Goal: Information Seeking & Learning: Understand process/instructions

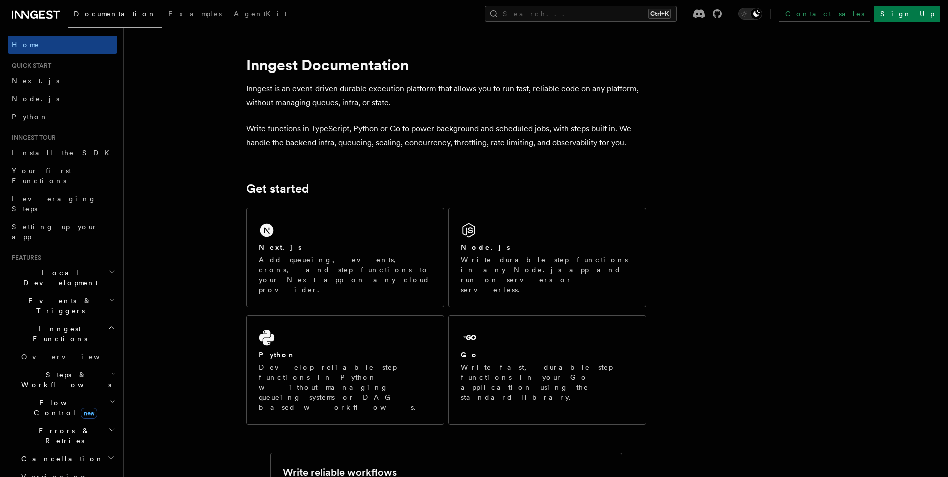
click at [111, 370] on icon "button" at bounding box center [113, 374] width 4 height 8
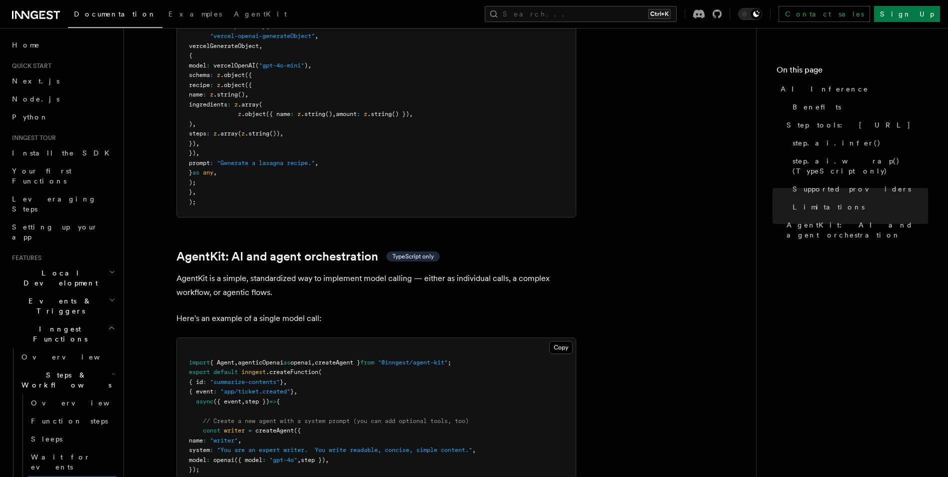
scroll to position [2750, 0]
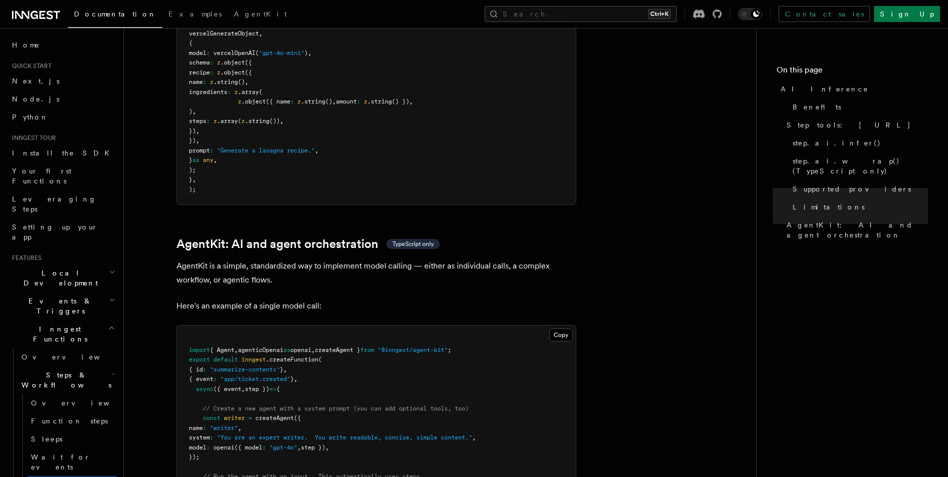
click at [360, 346] on span "createAgent }" at bounding box center [337, 349] width 45 height 7
copy code "import { Agent , agenticOpenai as openai , createAgent } from "@inngest/agent-k…"
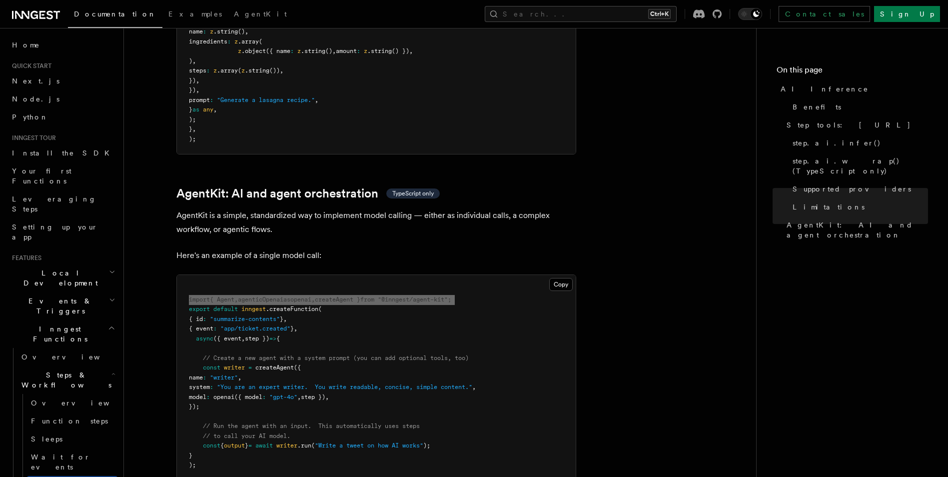
scroll to position [2950, 0]
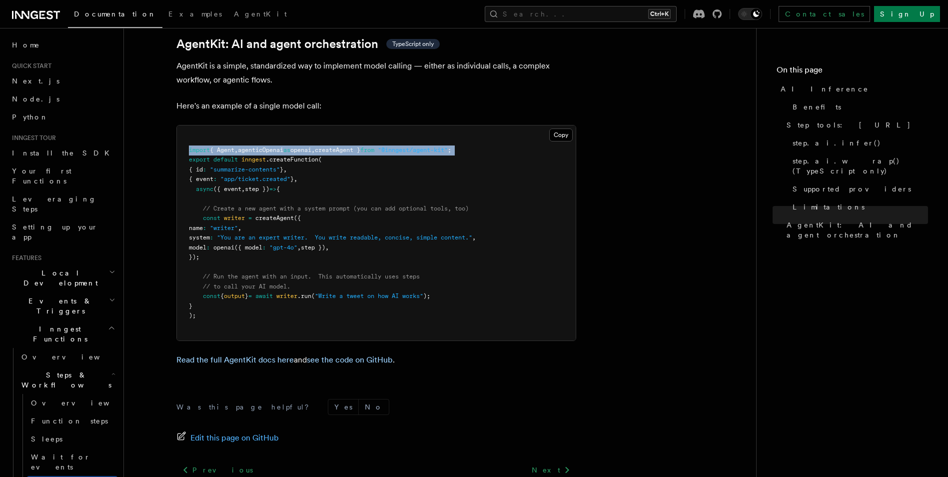
drag, startPoint x: 203, startPoint y: 166, endPoint x: 221, endPoint y: 215, distance: 52.2
click at [221, 215] on pre "import { Agent , agenticOpenai as openai , createAgent } from "@inngest/agent-k…" at bounding box center [376, 232] width 399 height 215
copy code "// Create a new agent with a system prompt (you can add optional tools, too) co…"
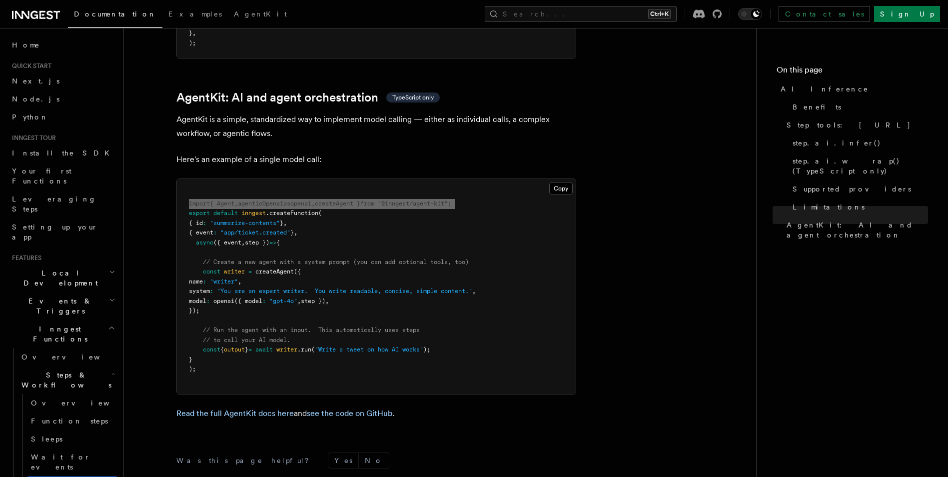
scroll to position [2895, 0]
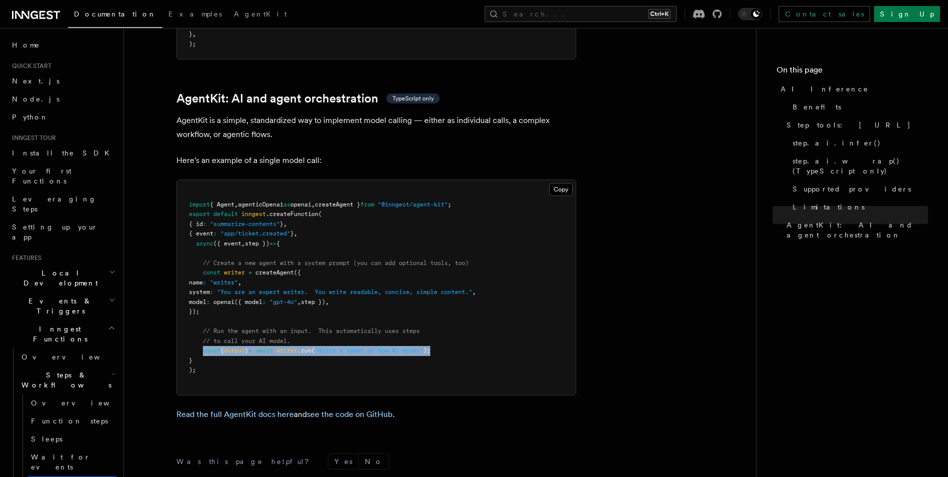
drag, startPoint x: 201, startPoint y: 308, endPoint x: 515, endPoint y: 307, distance: 313.5
click at [515, 307] on pre "import { Agent , agenticOpenai as openai , createAgent } from "@inngest/agent-k…" at bounding box center [376, 287] width 399 height 215
copy span "const { output } = await writer .run ( "Write a tweet on how AI works" );"
